Goal: Information Seeking & Learning: Learn about a topic

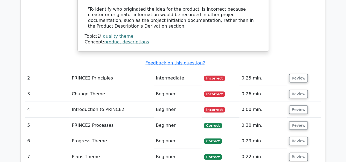
scroll to position [713, 0]
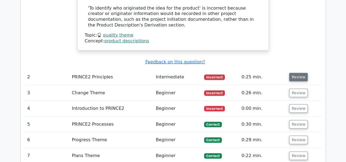
click at [296, 73] on button "Review" at bounding box center [298, 77] width 19 height 8
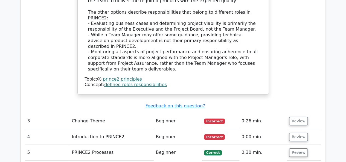
scroll to position [964, 0]
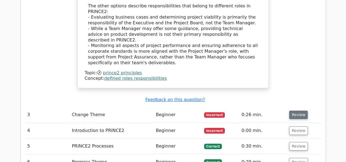
click at [299, 111] on button "Review" at bounding box center [298, 115] width 19 height 8
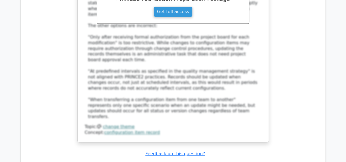
scroll to position [1237, 0]
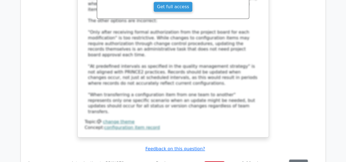
click at [297, 160] on button "Review" at bounding box center [298, 164] width 19 height 8
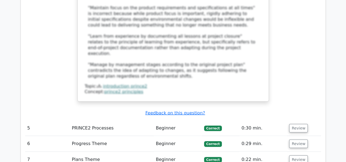
scroll to position [1609, 0]
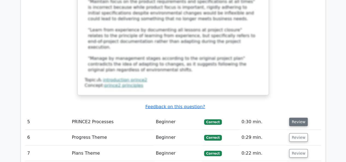
click at [296, 118] on button "Review" at bounding box center [298, 122] width 19 height 8
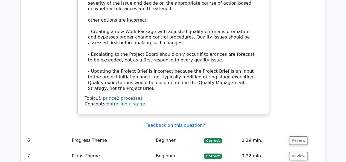
scroll to position [1915, 0]
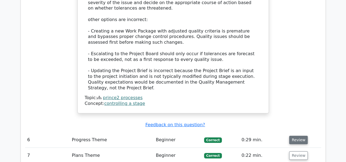
click at [297, 136] on button "Review" at bounding box center [298, 140] width 19 height 8
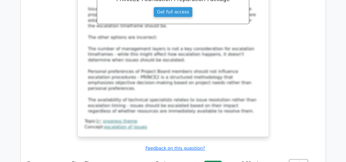
scroll to position [2210, 0]
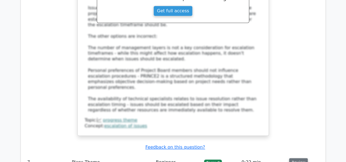
click at [292, 158] on button "Review" at bounding box center [298, 162] width 19 height 8
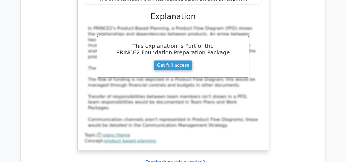
scroll to position [2483, 0]
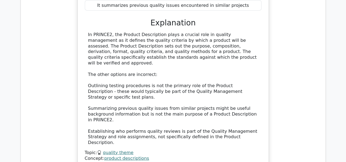
scroll to position [2767, 0]
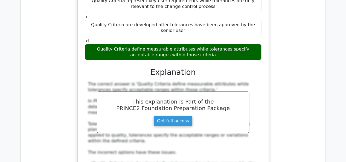
scroll to position [3051, 0]
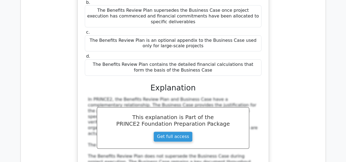
scroll to position [3379, 0]
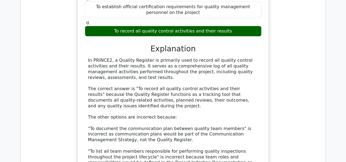
scroll to position [3718, 0]
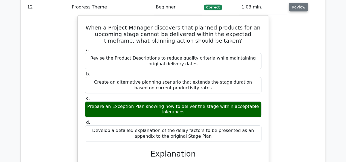
scroll to position [3969, 0]
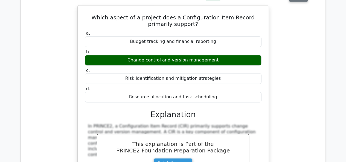
scroll to position [4286, 0]
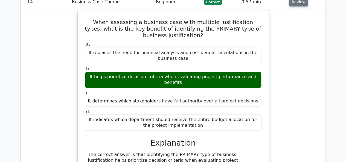
scroll to position [4581, 0]
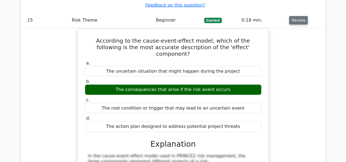
scroll to position [4887, 0]
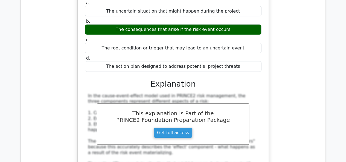
scroll to position [4941, 0]
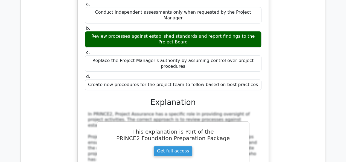
scroll to position [5226, 0]
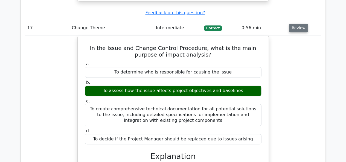
scroll to position [5499, 0]
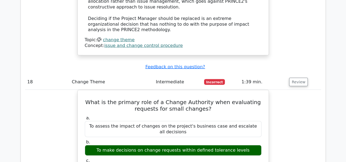
scroll to position [5750, 0]
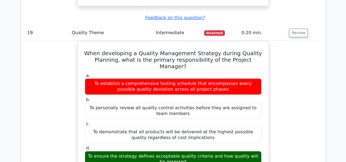
scroll to position [6121, 0]
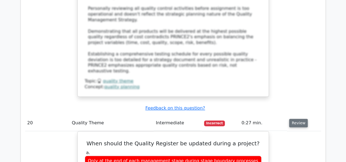
scroll to position [6395, 0]
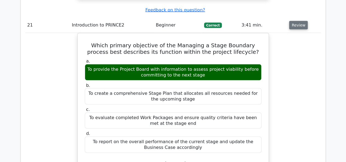
scroll to position [6755, 0]
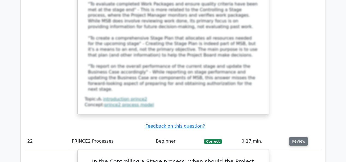
scroll to position [7007, 0]
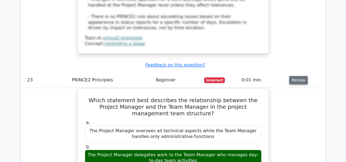
scroll to position [7378, 0]
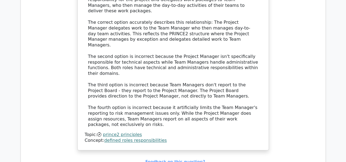
scroll to position [7629, 0]
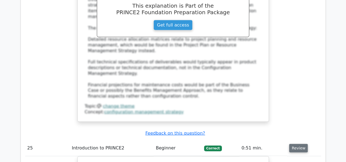
scroll to position [7957, 0]
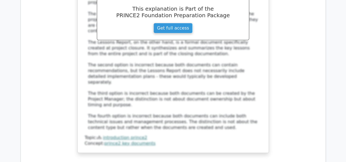
scroll to position [8263, 0]
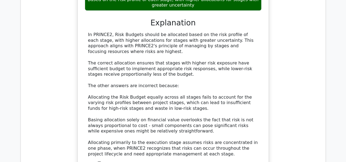
scroll to position [8558, 0]
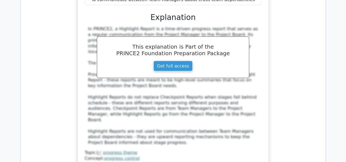
scroll to position [8864, 0]
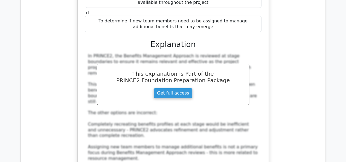
scroll to position [9148, 0]
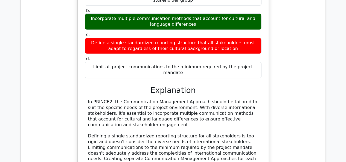
scroll to position [9443, 0]
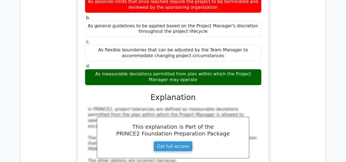
scroll to position [9760, 0]
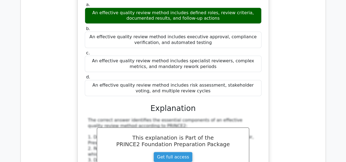
scroll to position [10044, 0]
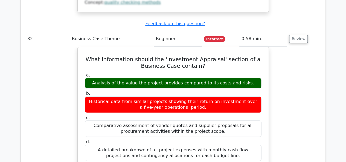
scroll to position [10317, 0]
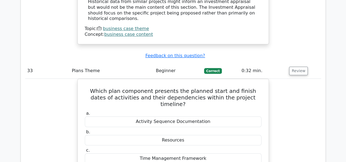
scroll to position [10612, 0]
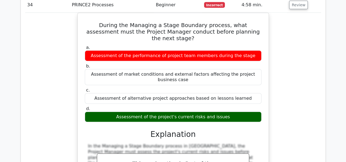
scroll to position [10962, 0]
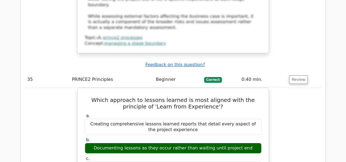
scroll to position [11213, 0]
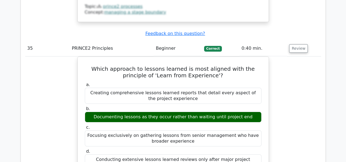
scroll to position [11235, 0]
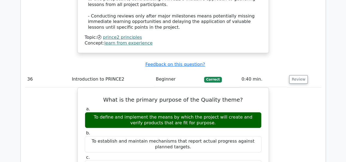
scroll to position [11519, 0]
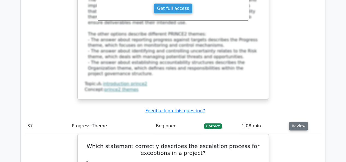
scroll to position [11781, 0]
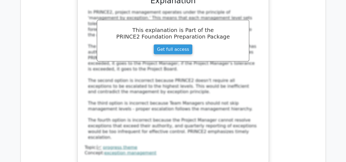
scroll to position [12033, 0]
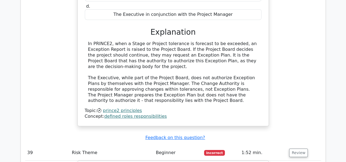
scroll to position [12328, 0]
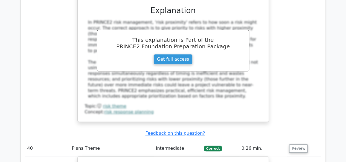
scroll to position [12623, 0]
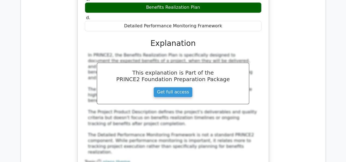
scroll to position [12863, 0]
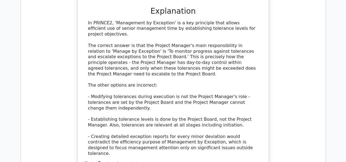
scroll to position [13158, 0]
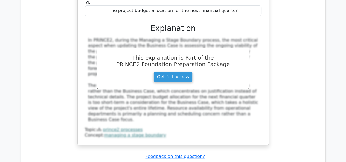
scroll to position [13486, 0]
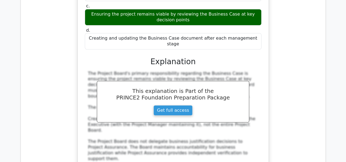
scroll to position [13715, 0]
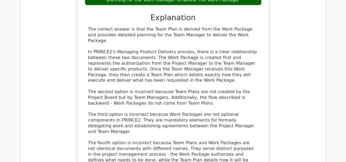
scroll to position [14076, 0]
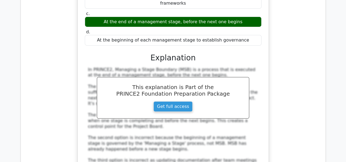
scroll to position [14371, 0]
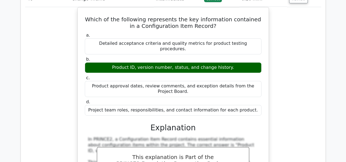
scroll to position [14611, 0]
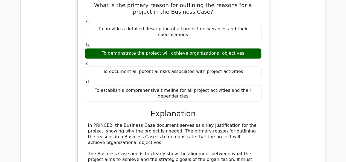
scroll to position [14961, 0]
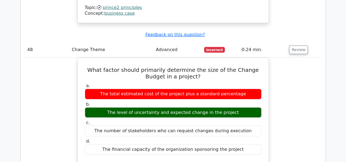
scroll to position [15201, 0]
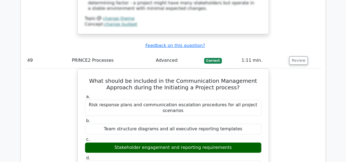
scroll to position [15453, 0]
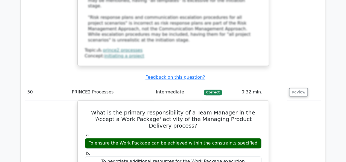
scroll to position [15769, 0]
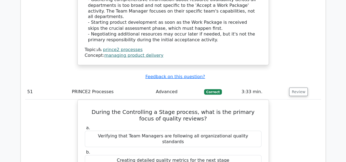
scroll to position [16043, 0]
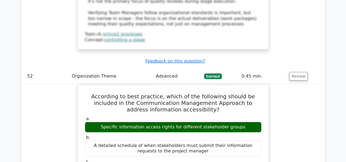
scroll to position [16381, 0]
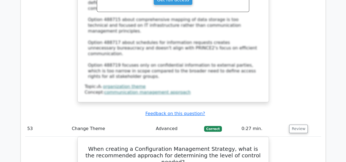
scroll to position [16655, 0]
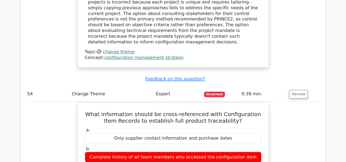
scroll to position [16971, 0]
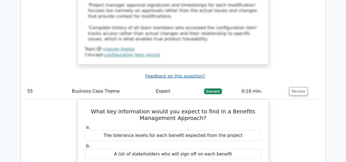
scroll to position [17277, 0]
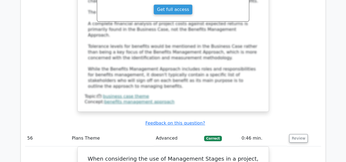
scroll to position [17529, 0]
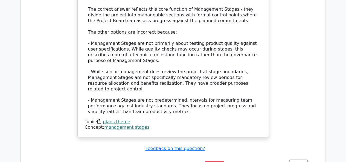
scroll to position [17856, 0]
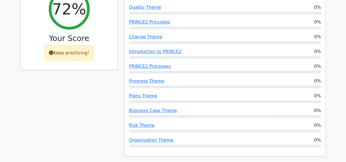
scroll to position [233, 0]
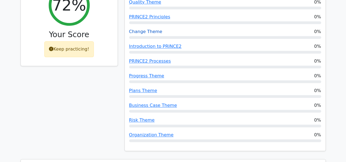
click at [146, 29] on link "Change Theme" at bounding box center [145, 31] width 33 height 5
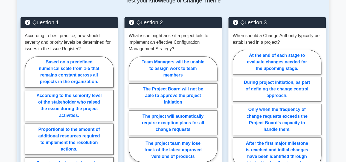
scroll to position [415, 0]
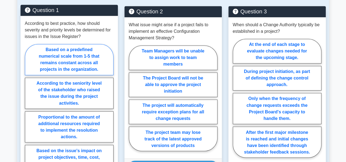
click at [81, 58] on label "Based on a predefined numerical scale from 1-5 that remains constant across all…" at bounding box center [69, 59] width 89 height 31
click at [28, 110] on input "Based on a predefined numerical scale from 1-5 that remains constant across all…" at bounding box center [27, 112] width 4 height 4
radio input "true"
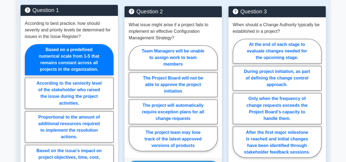
click at [25, 110] on input "According to the seniority level of the stakeholder who raised the issue during…" at bounding box center [27, 112] width 4 height 4
radio input "true"
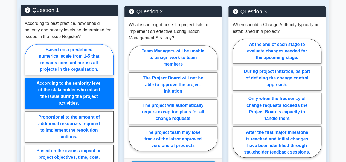
click at [25, 110] on input "Proportional to the amount of additional resources required to implement the re…" at bounding box center [27, 112] width 4 height 4
radio input "true"
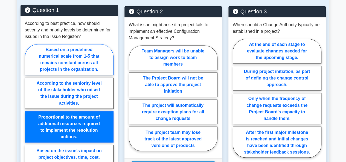
click at [25, 110] on input "Based on the issue's impact on project objectives, time, cost, quality, scope, …" at bounding box center [27, 112] width 4 height 4
radio input "true"
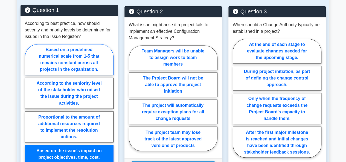
click at [25, 110] on input "Based on a predefined numerical scale from 1-5 that remains constant across all…" at bounding box center [27, 112] width 4 height 4
radio input "true"
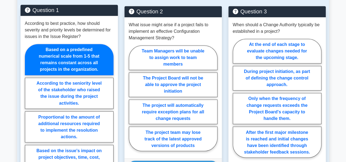
click at [25, 110] on input "According to the seniority level of the stakeholder who raised the issue during…" at bounding box center [27, 112] width 4 height 4
radio input "true"
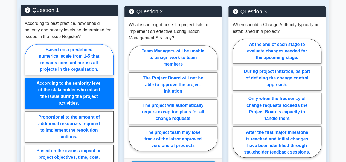
radio input "false"
click at [25, 110] on input "Based on a predefined numerical scale from 1-5 that remains constant across all…" at bounding box center [27, 112] width 4 height 4
radio input "true"
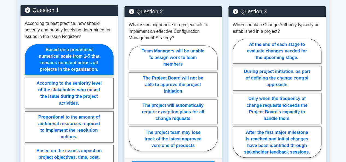
click at [81, 58] on label "Based on a predefined numerical scale from 1-5 that remains constant across all…" at bounding box center [69, 59] width 89 height 31
click at [28, 110] on input "Based on a predefined numerical scale from 1-5 that remains constant across all…" at bounding box center [27, 112] width 4 height 4
click at [81, 58] on label "Based on a predefined numerical scale from 1-5 that remains constant across all…" at bounding box center [69, 59] width 89 height 31
click at [28, 110] on input "Based on a predefined numerical scale from 1-5 that remains constant across all…" at bounding box center [27, 112] width 4 height 4
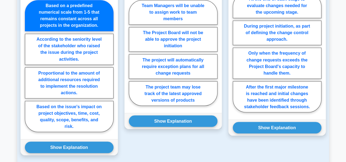
scroll to position [484, 0]
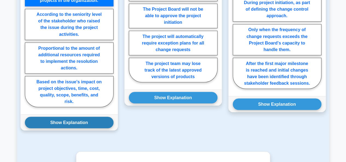
click at [94, 118] on button "Show Explanation" at bounding box center [69, 122] width 89 height 11
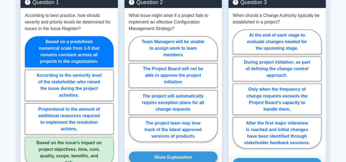
scroll to position [406, 0]
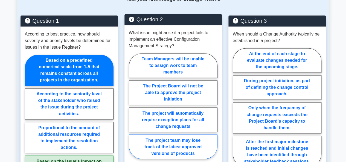
click at [189, 137] on label "The project team may lose track of the latest approved versions of products" at bounding box center [173, 146] width 89 height 25
click at [132, 110] on input "The project team may lose track of the latest approved versions of products" at bounding box center [131, 108] width 4 height 4
radio input "true"
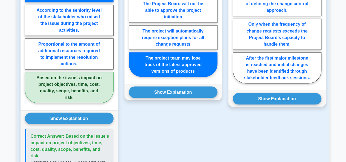
scroll to position [500, 0]
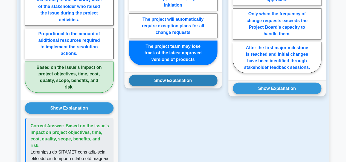
click at [199, 76] on button "Show Explanation" at bounding box center [173, 80] width 89 height 11
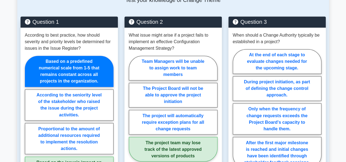
scroll to position [406, 0]
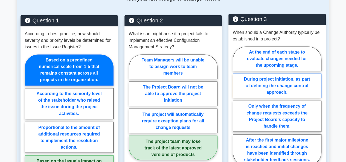
click at [302, 79] on label "During project initiation, as part of defining the change control approach." at bounding box center [276, 85] width 89 height 25
click at [236, 106] on input "During project initiation, as part of defining the change control approach." at bounding box center [234, 108] width 4 height 4
radio input "true"
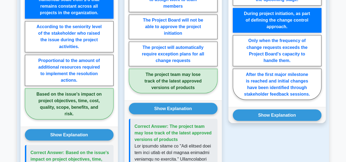
scroll to position [480, 0]
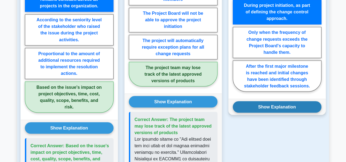
click at [290, 101] on button "Show Explanation" at bounding box center [276, 106] width 89 height 11
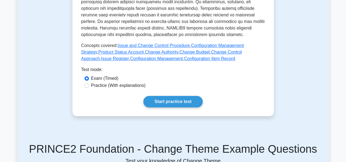
scroll to position [935, 0]
